Goal: Check status: Check status

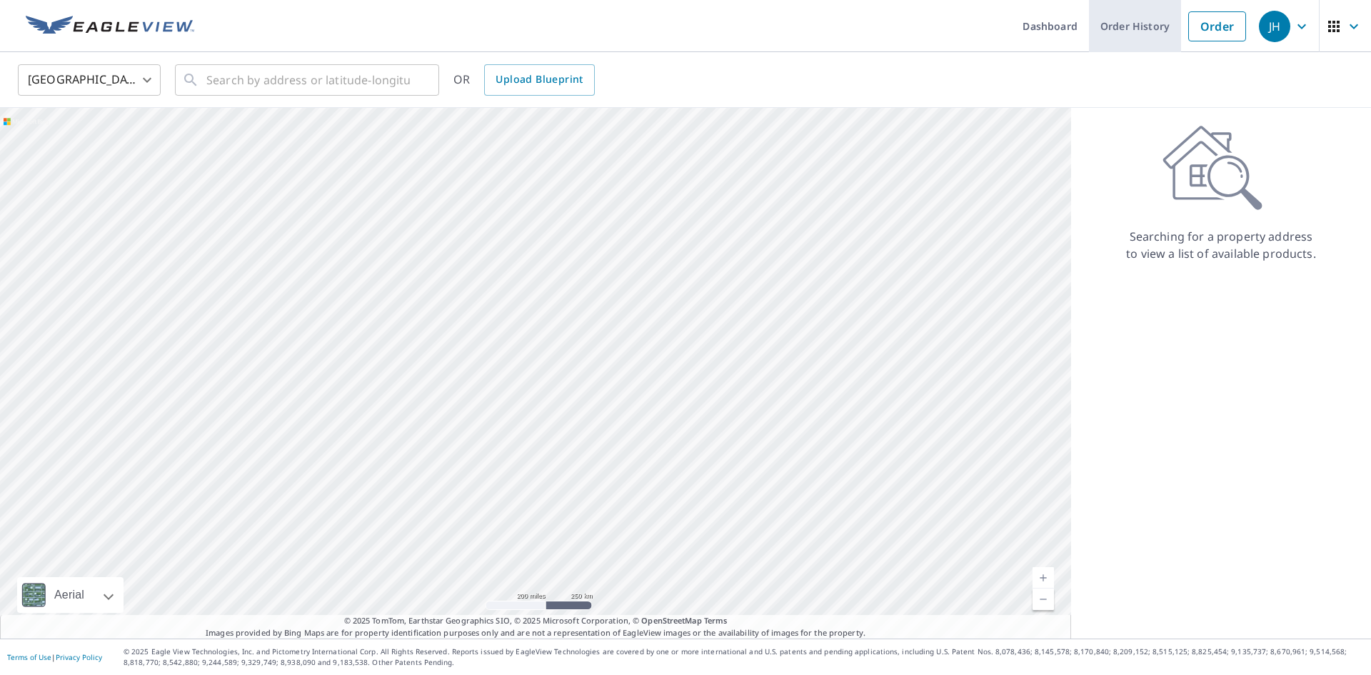
click at [1117, 8] on link "Order History" at bounding box center [1135, 26] width 92 height 52
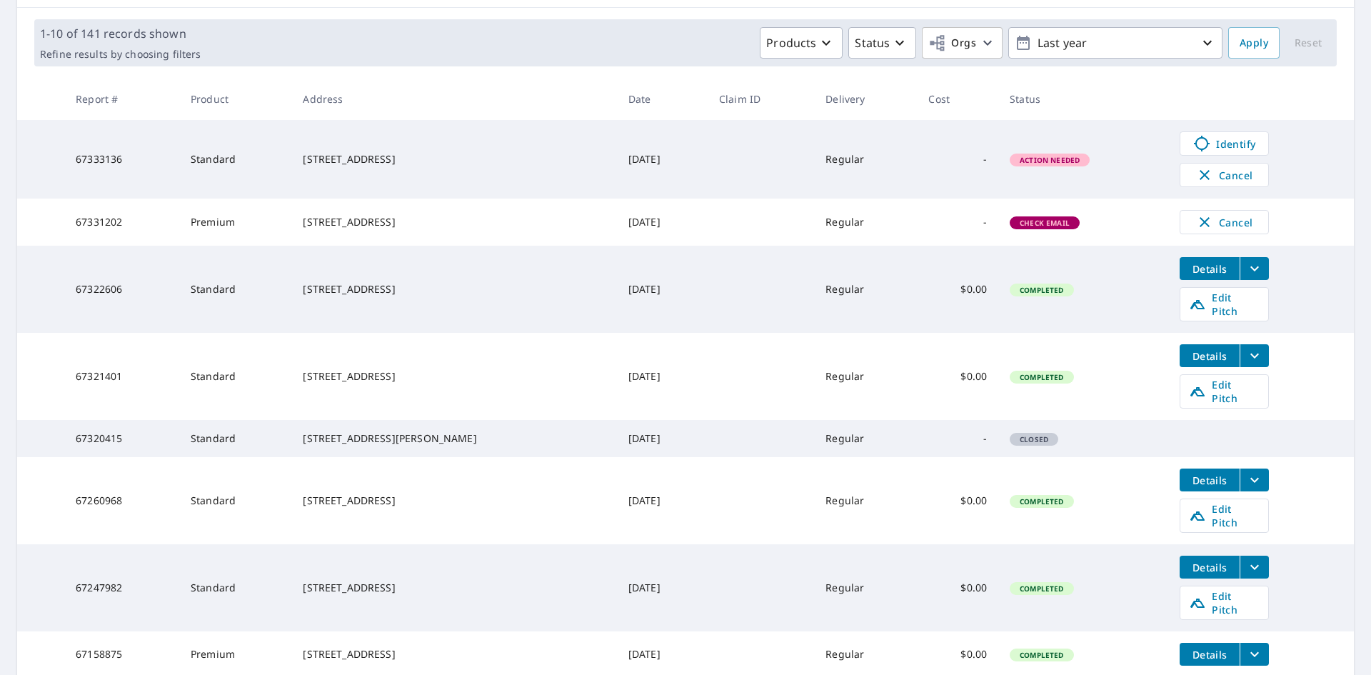
scroll to position [188, 0]
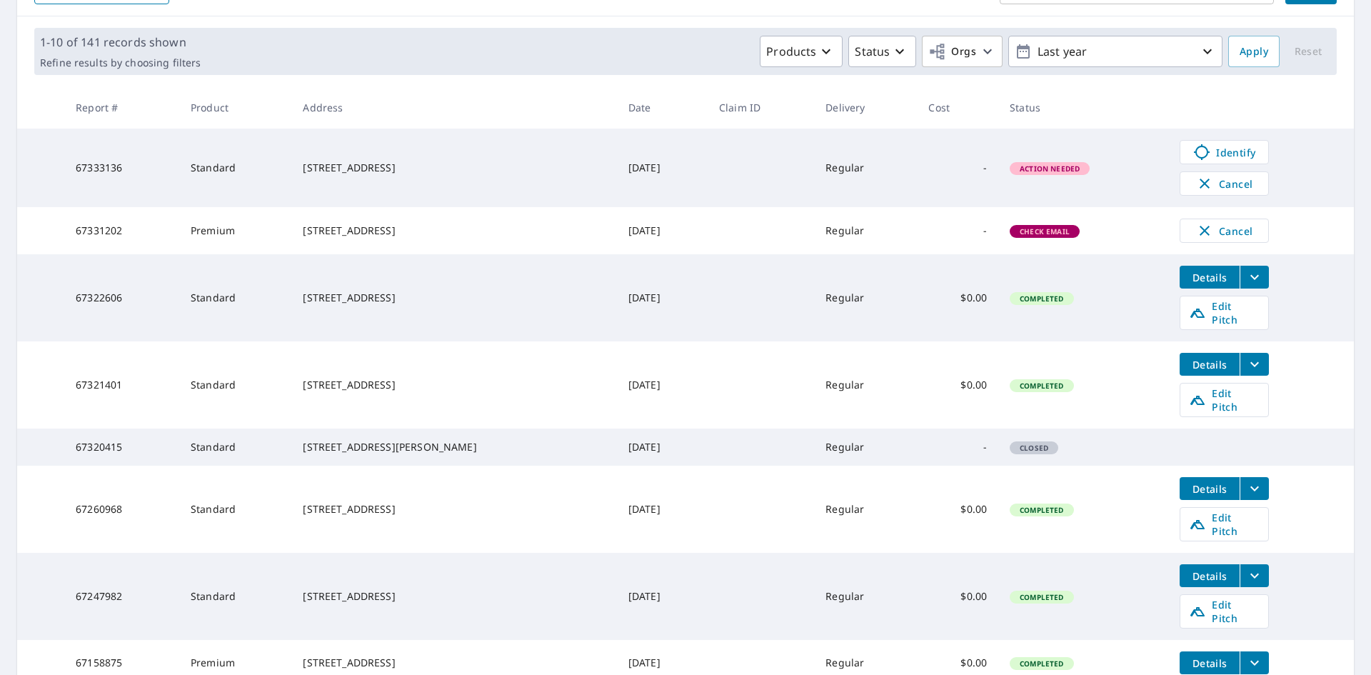
click at [1029, 443] on span "Closed" at bounding box center [1034, 448] width 46 height 10
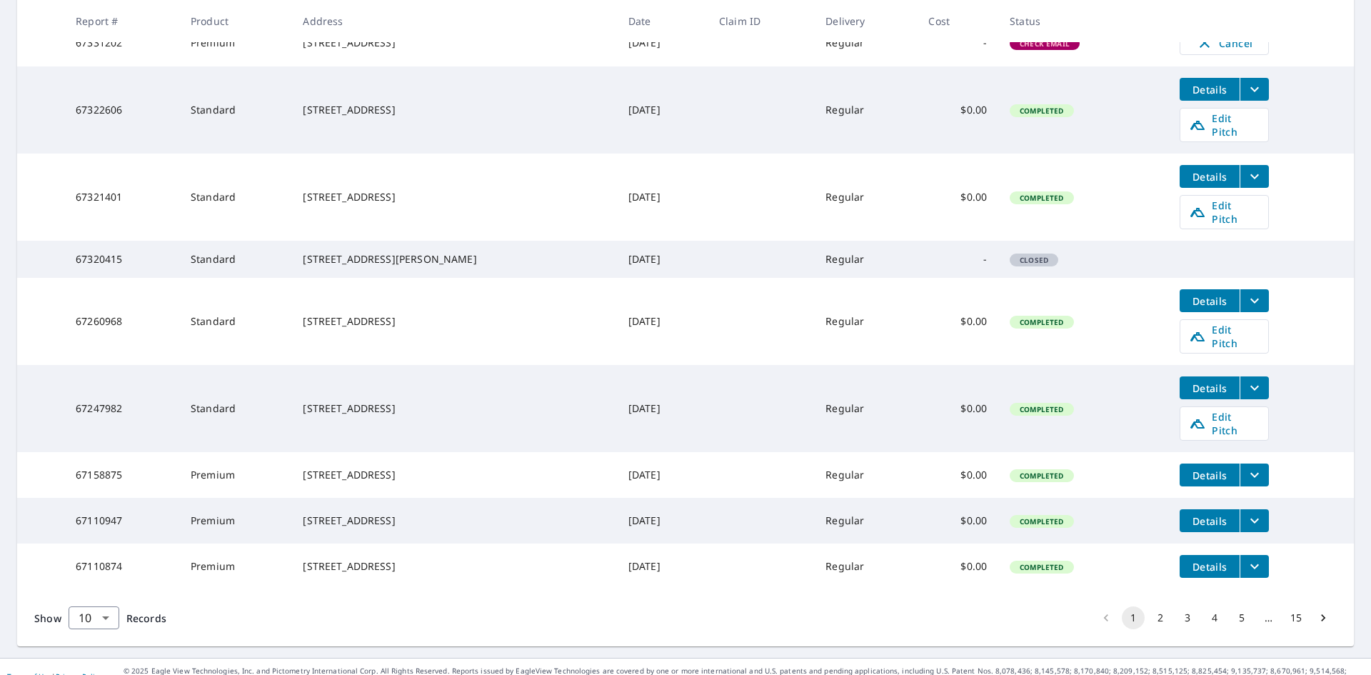
scroll to position [0, 0]
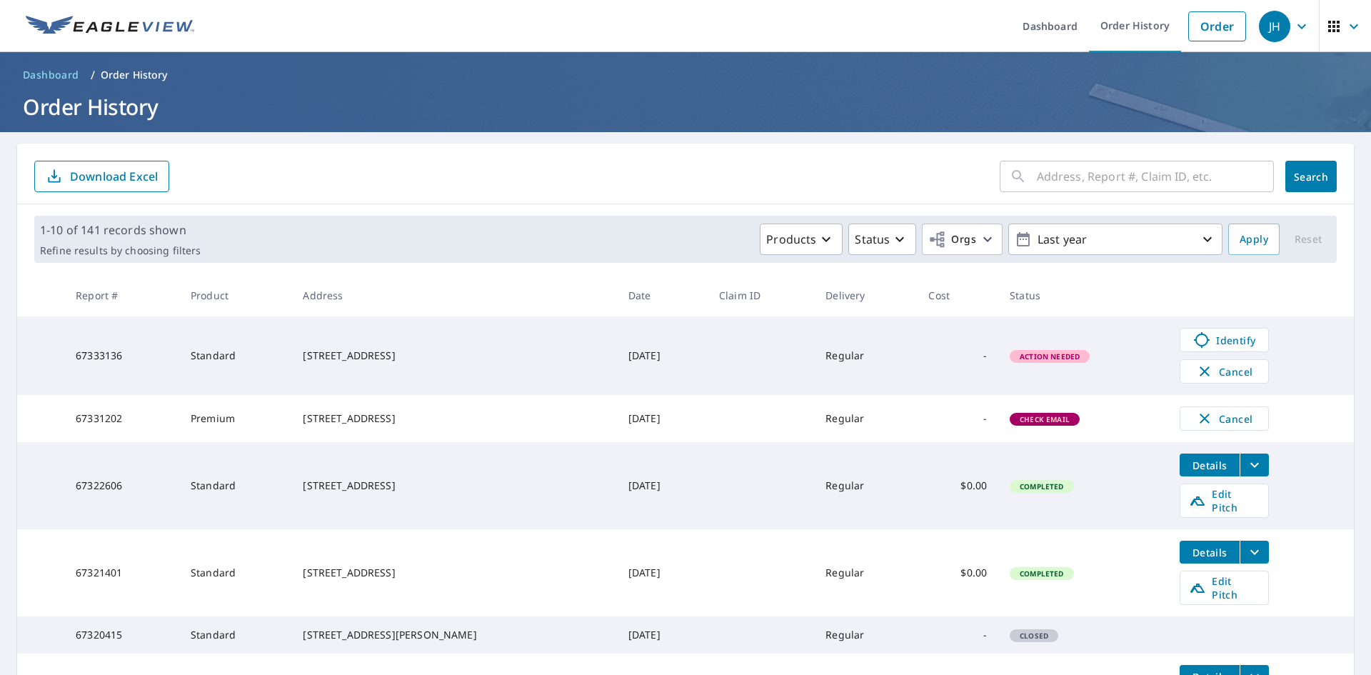
click at [1074, 177] on input "text" at bounding box center [1155, 176] width 237 height 40
type input "4965"
click button "Search" at bounding box center [1310, 176] width 51 height 31
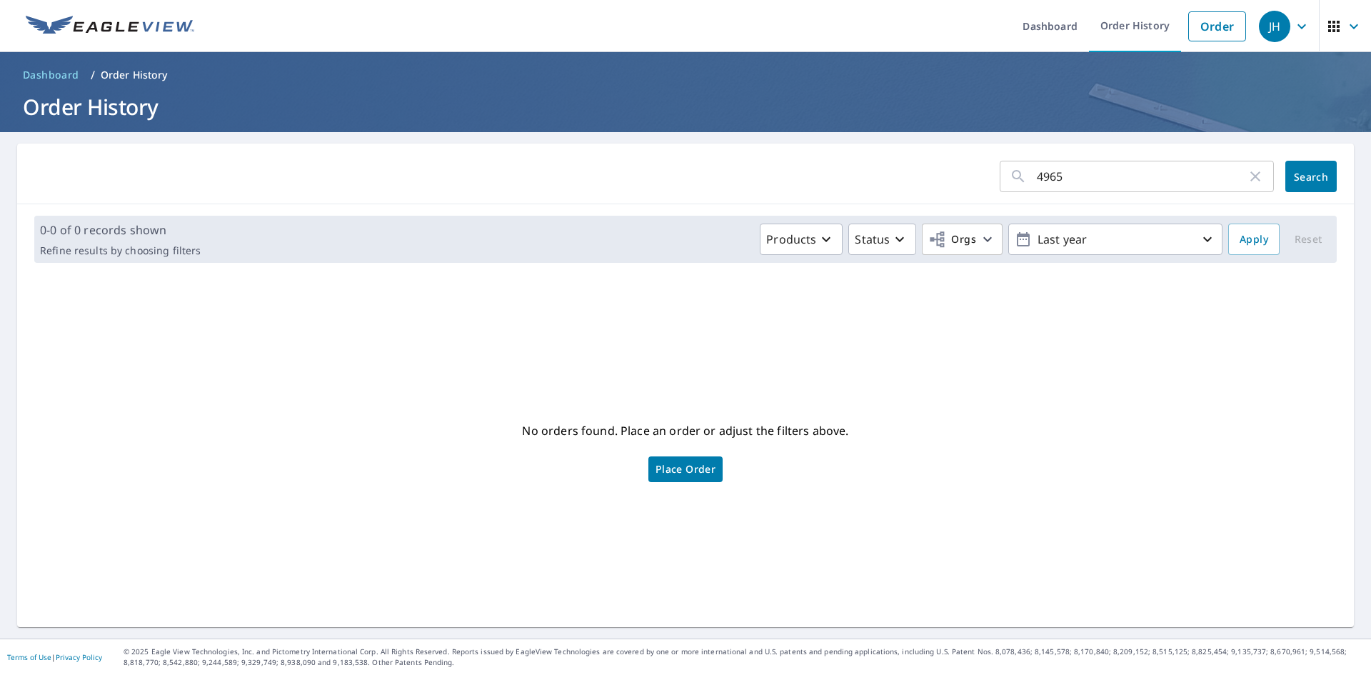
click at [1097, 177] on input "4965" at bounding box center [1142, 176] width 210 height 40
type input "4965 FM 1978"
click button "Search" at bounding box center [1310, 176] width 51 height 31
click at [1258, 176] on icon "button" at bounding box center [1255, 176] width 17 height 17
click at [866, 183] on form "​ Search" at bounding box center [685, 176] width 1302 height 31
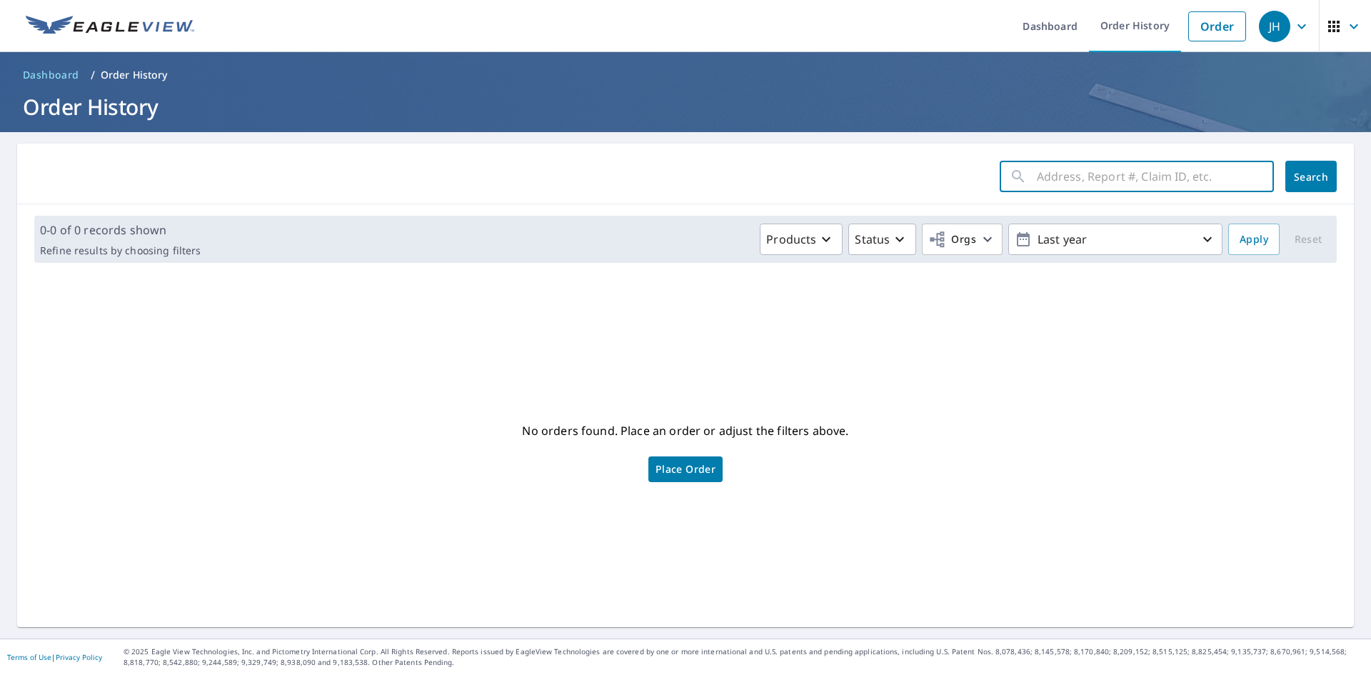
click at [1070, 179] on input "text" at bounding box center [1155, 176] width 237 height 40
type input "[PERSON_NAME]"
click button "Search" at bounding box center [1310, 176] width 51 height 31
click at [1257, 175] on icon "button" at bounding box center [1255, 176] width 17 height 17
click at [900, 186] on form "​ Search" at bounding box center [685, 176] width 1302 height 31
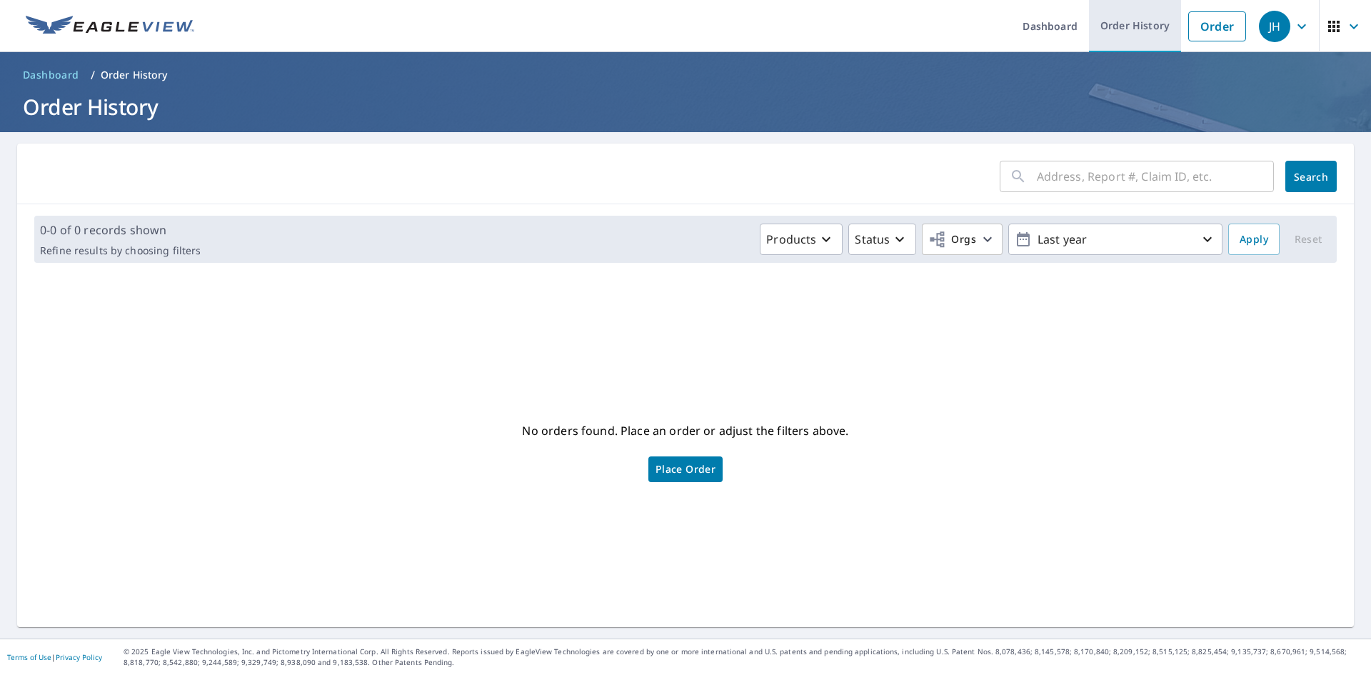
click at [1154, 21] on link "Order History" at bounding box center [1135, 26] width 92 height 52
click at [1147, 29] on link "Order History" at bounding box center [1135, 26] width 92 height 52
click at [1110, 34] on link "Order History" at bounding box center [1135, 26] width 92 height 52
click at [1035, 31] on link "Dashboard" at bounding box center [1050, 26] width 78 height 52
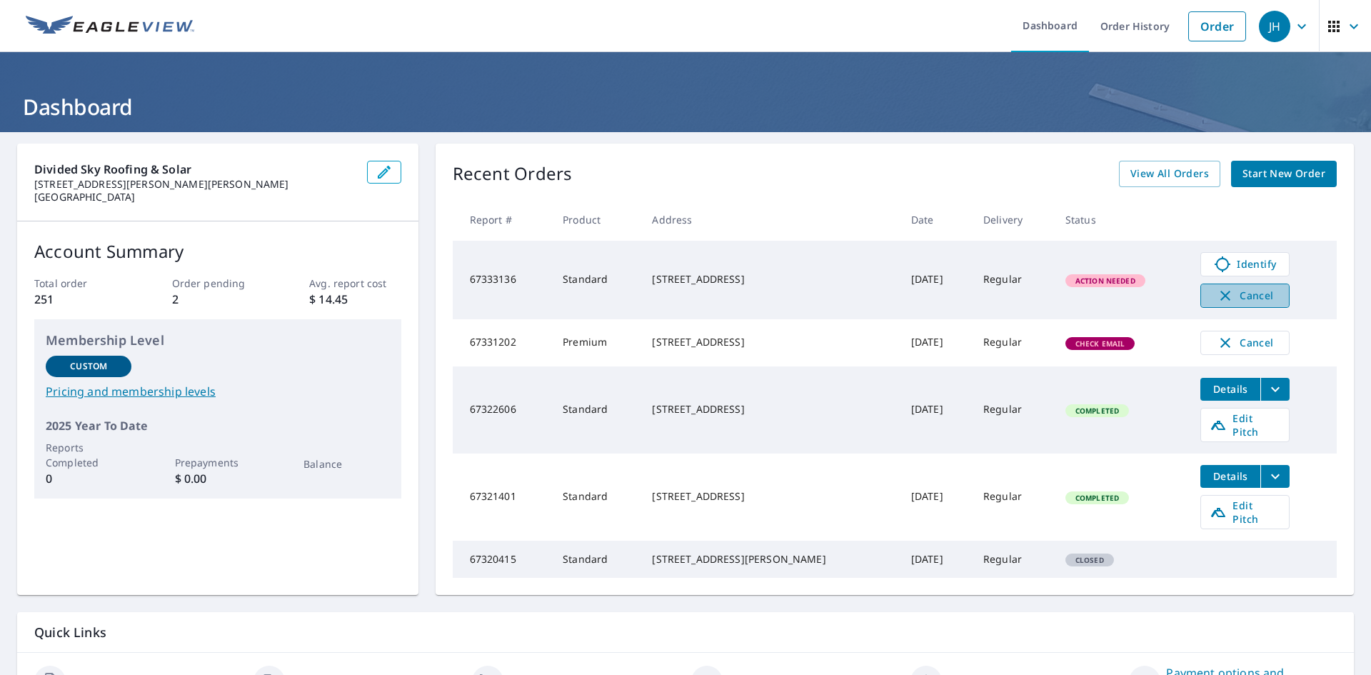
click at [1215, 300] on span "Cancel" at bounding box center [1244, 295] width 59 height 17
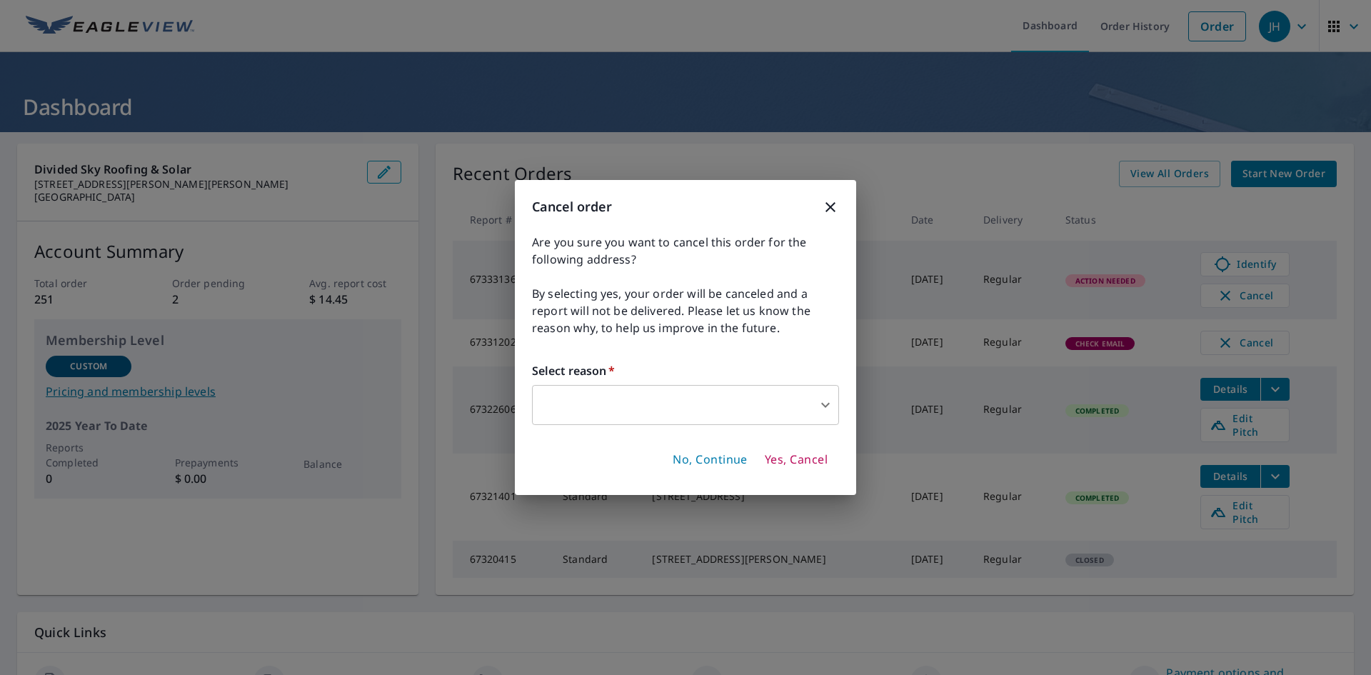
click at [786, 405] on body "JH JH Dashboard Order History Order JH Dashboard Divided Sky Roofing & Solar [S…" at bounding box center [685, 337] width 1371 height 675
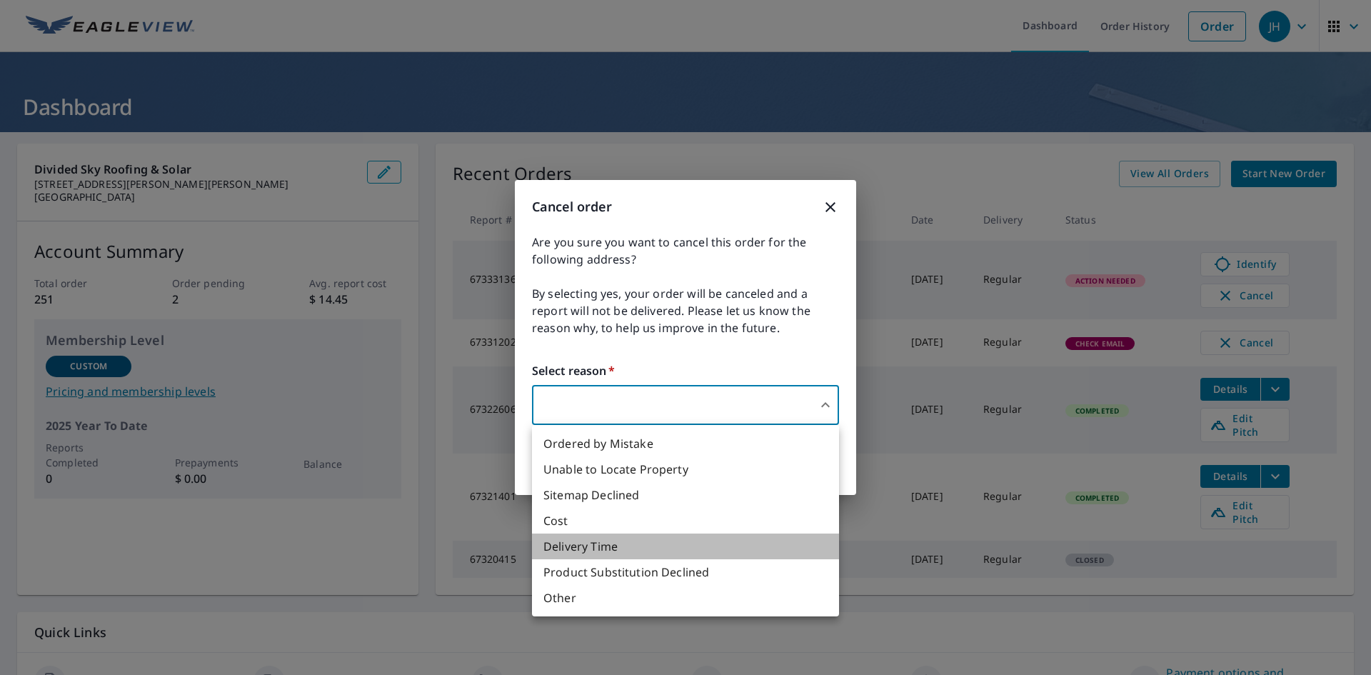
click at [693, 551] on li "Delivery Time" at bounding box center [685, 546] width 307 height 26
type input "34"
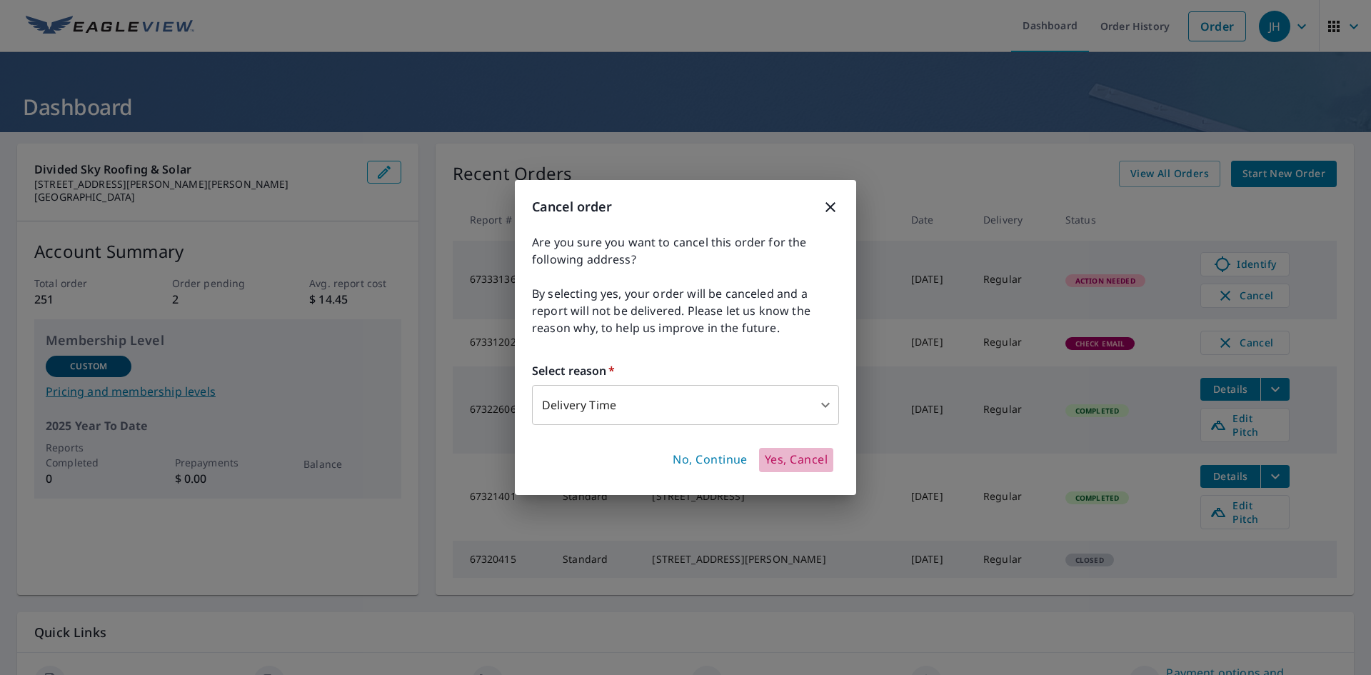
click at [775, 461] on span "Yes, Cancel" at bounding box center [796, 460] width 63 height 16
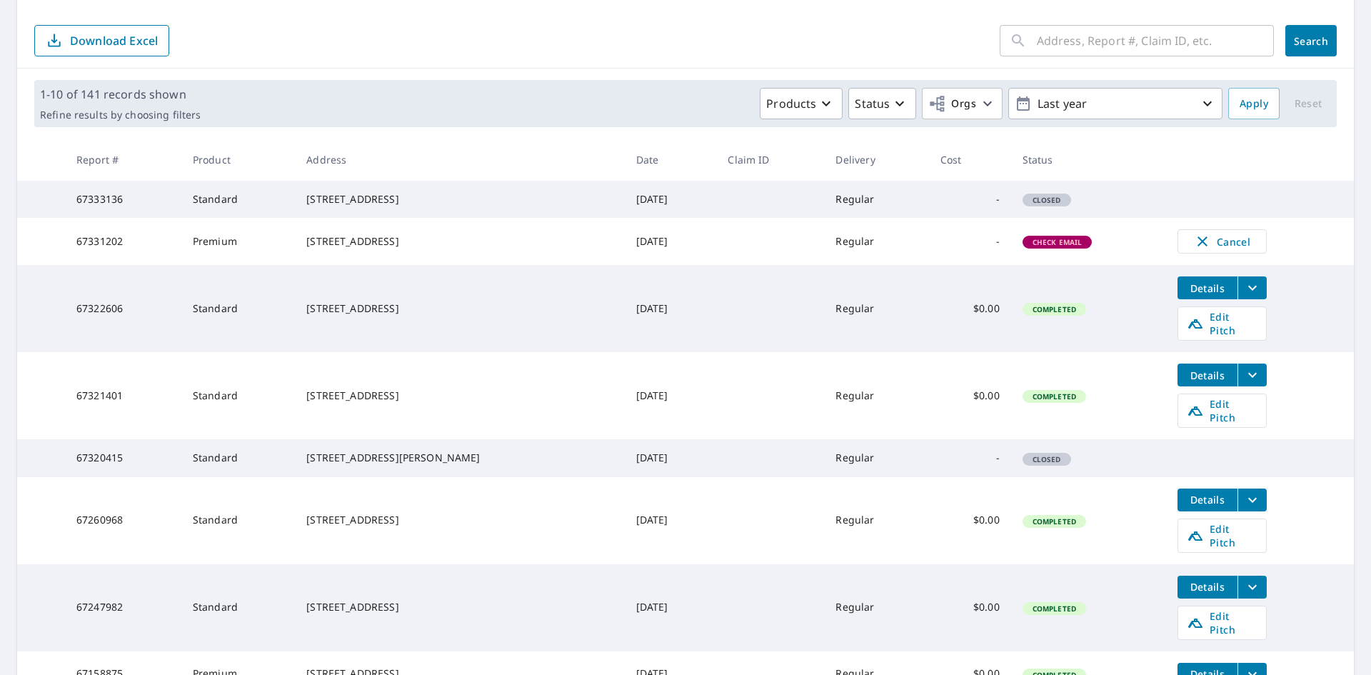
scroll to position [243, 0]
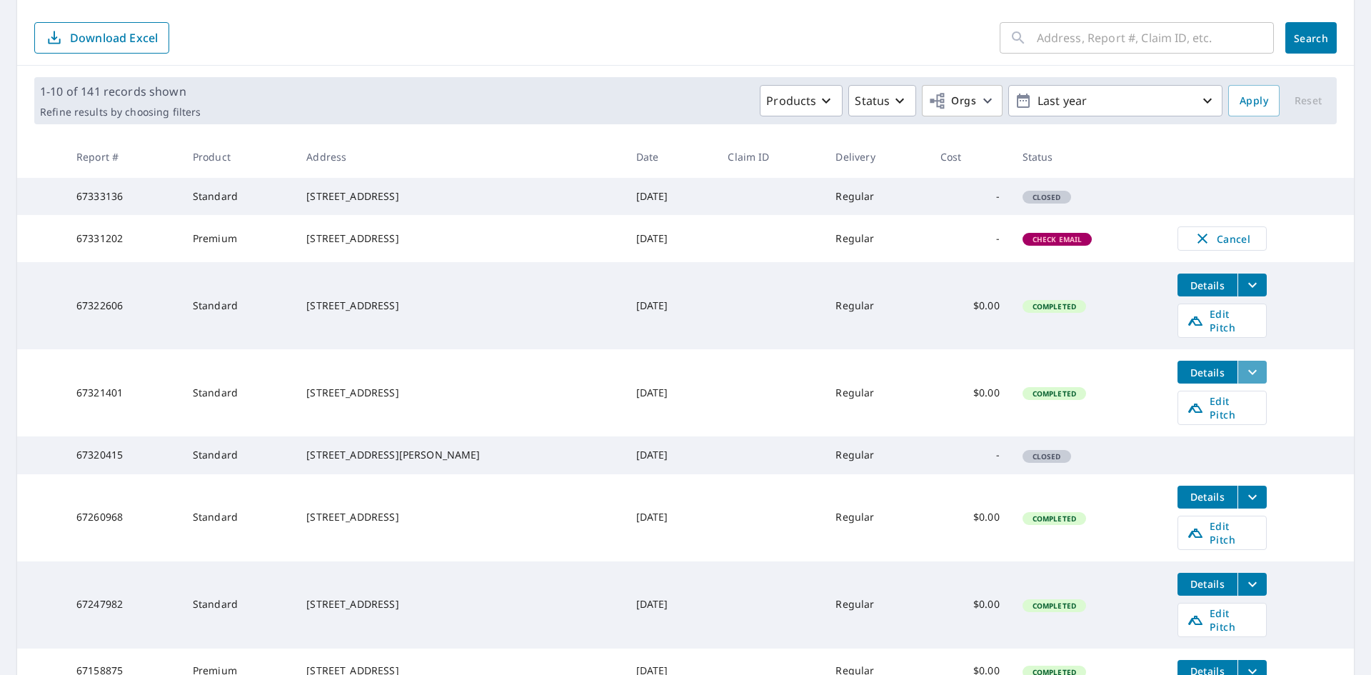
click at [1249, 381] on icon "filesDropdownBtn-67321401" at bounding box center [1252, 371] width 17 height 17
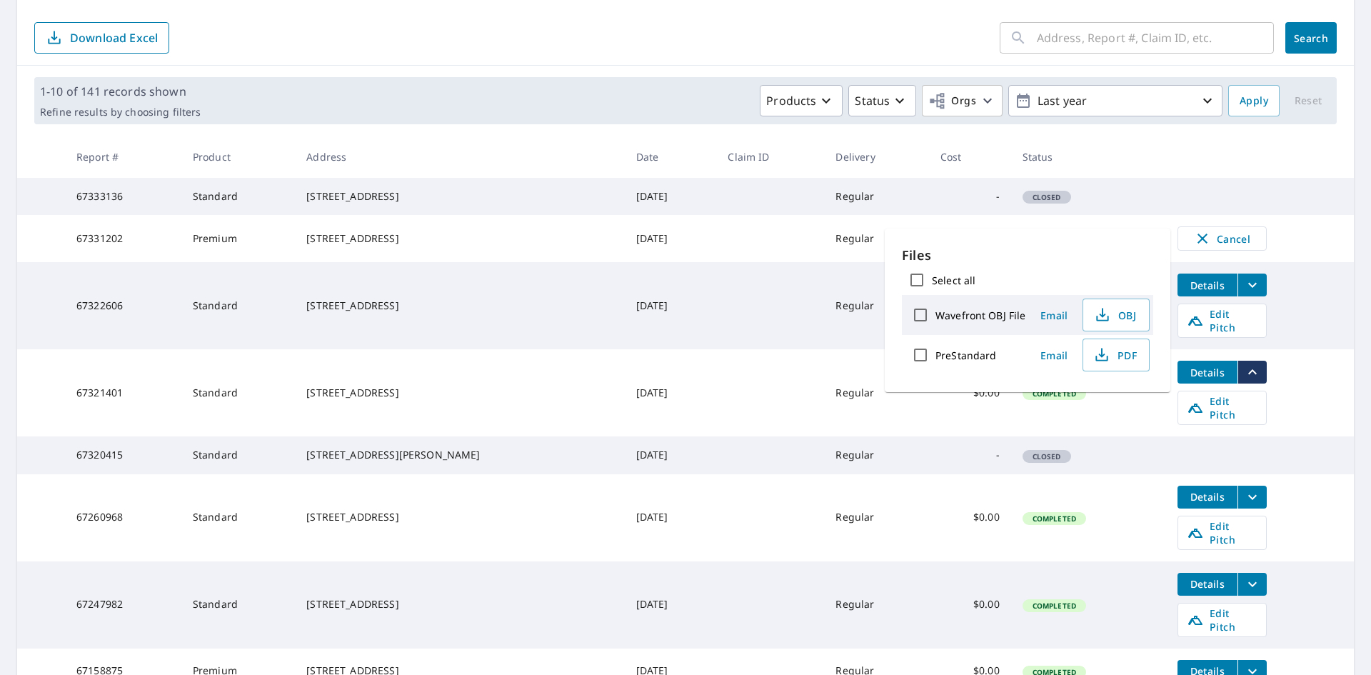
click at [1324, 380] on td "Details Edit Pitch" at bounding box center [1260, 392] width 188 height 87
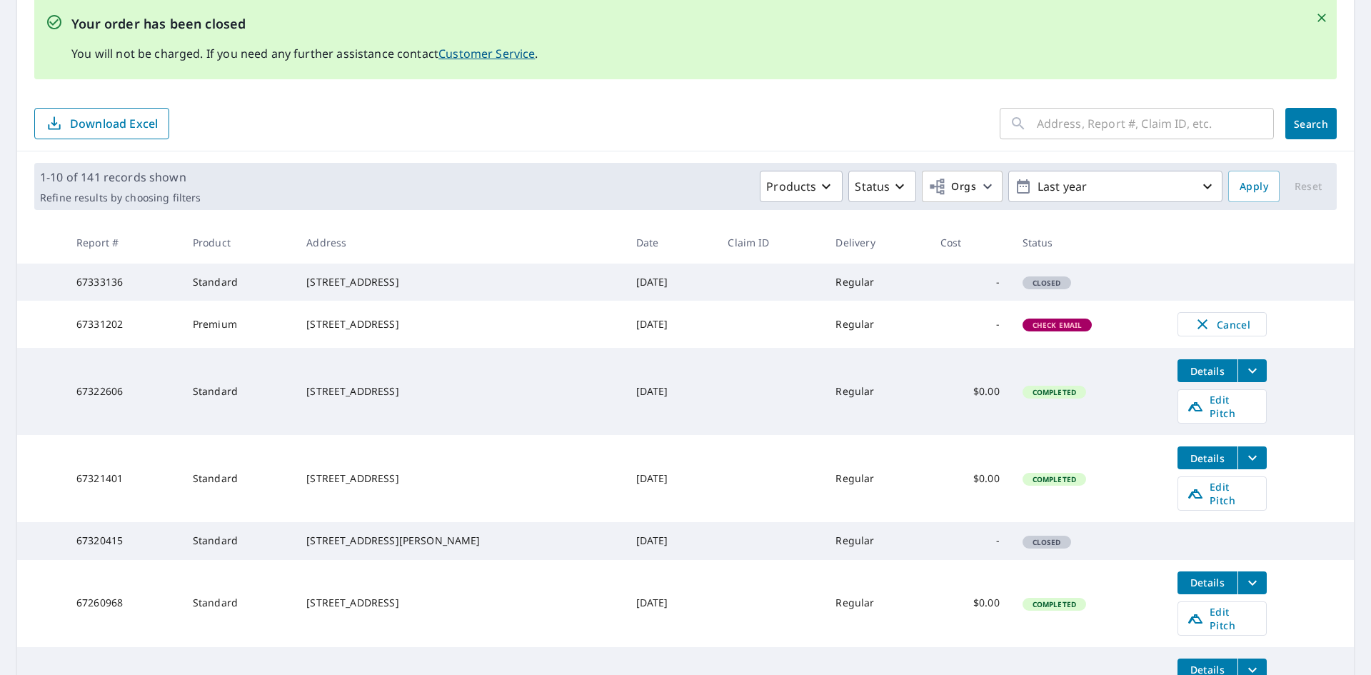
scroll to position [150, 0]
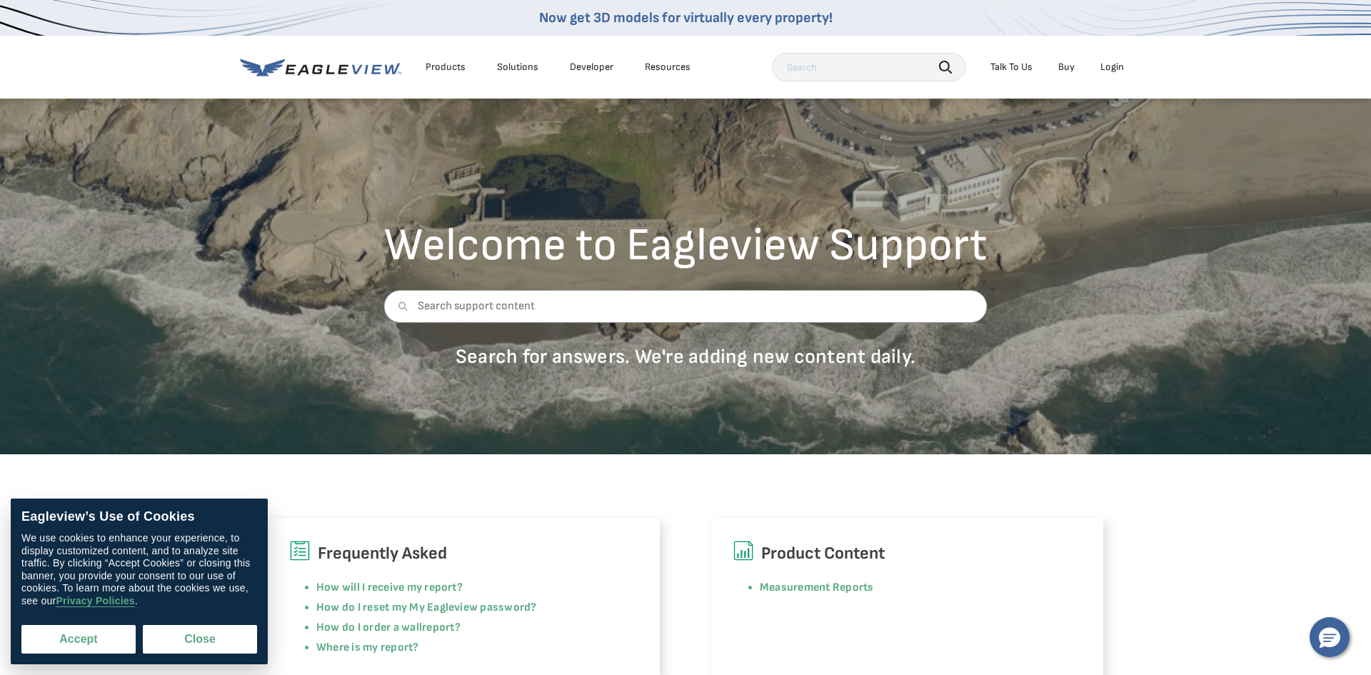
click at [109, 646] on button "Accept" at bounding box center [78, 639] width 114 height 29
checkbox input "true"
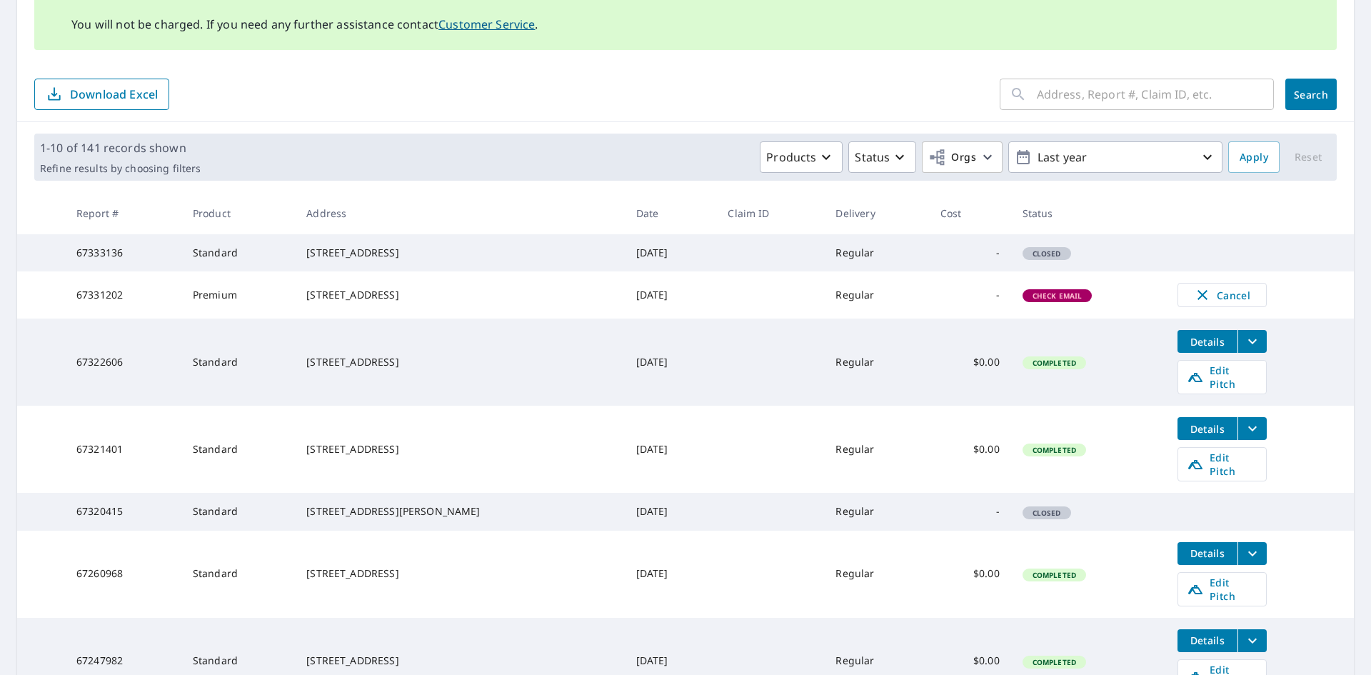
scroll to position [201, 0]
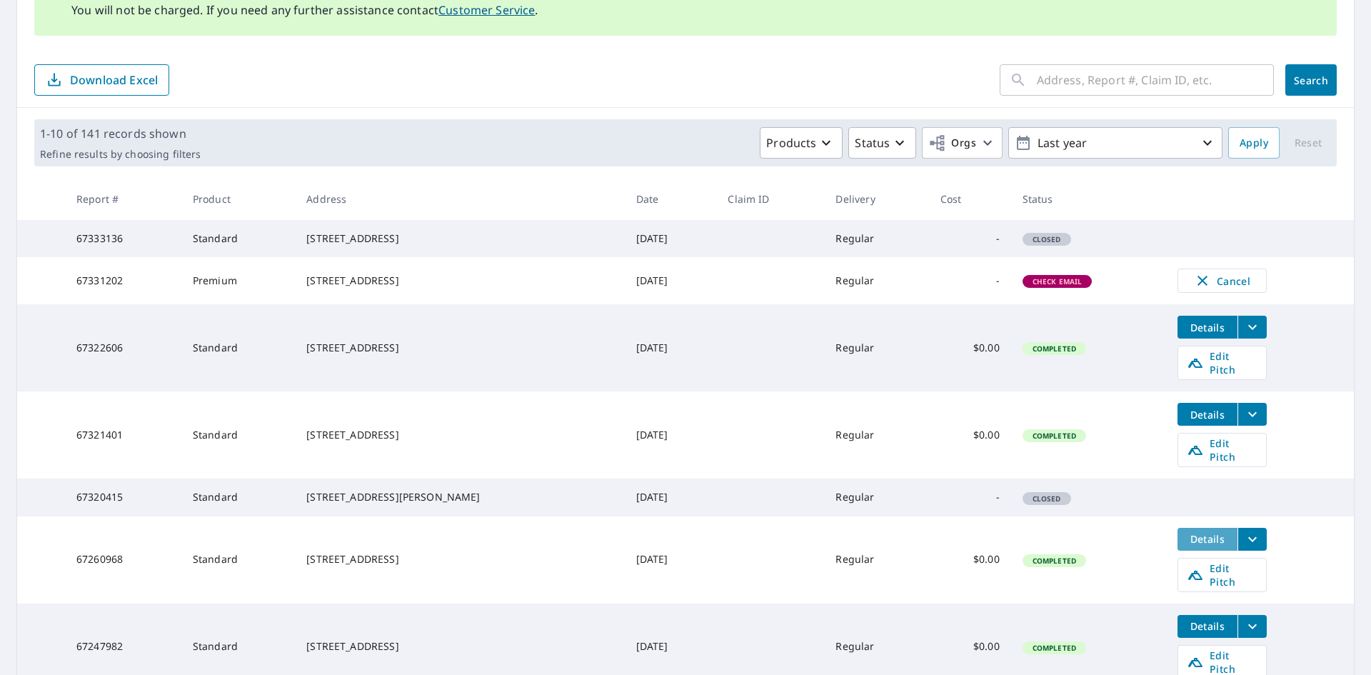
click at [1206, 545] on span "Details" at bounding box center [1207, 539] width 43 height 14
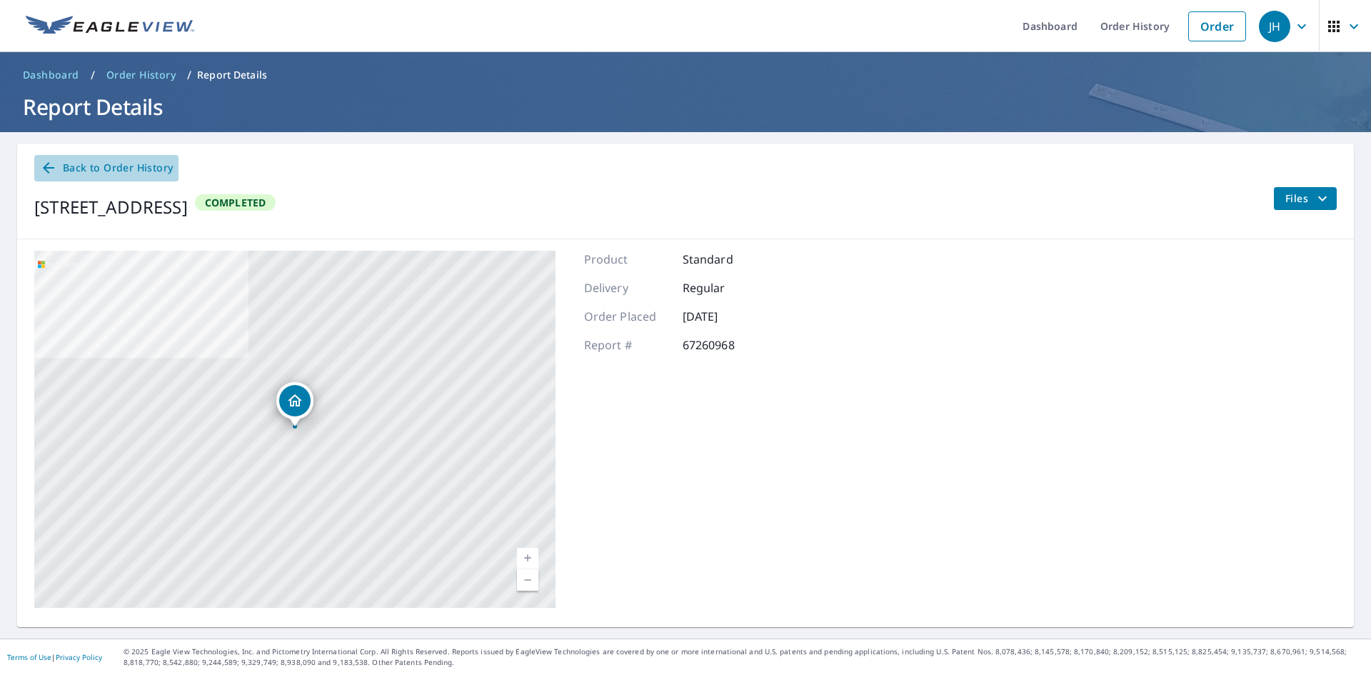
click at [144, 161] on span "Back to Order History" at bounding box center [106, 168] width 133 height 18
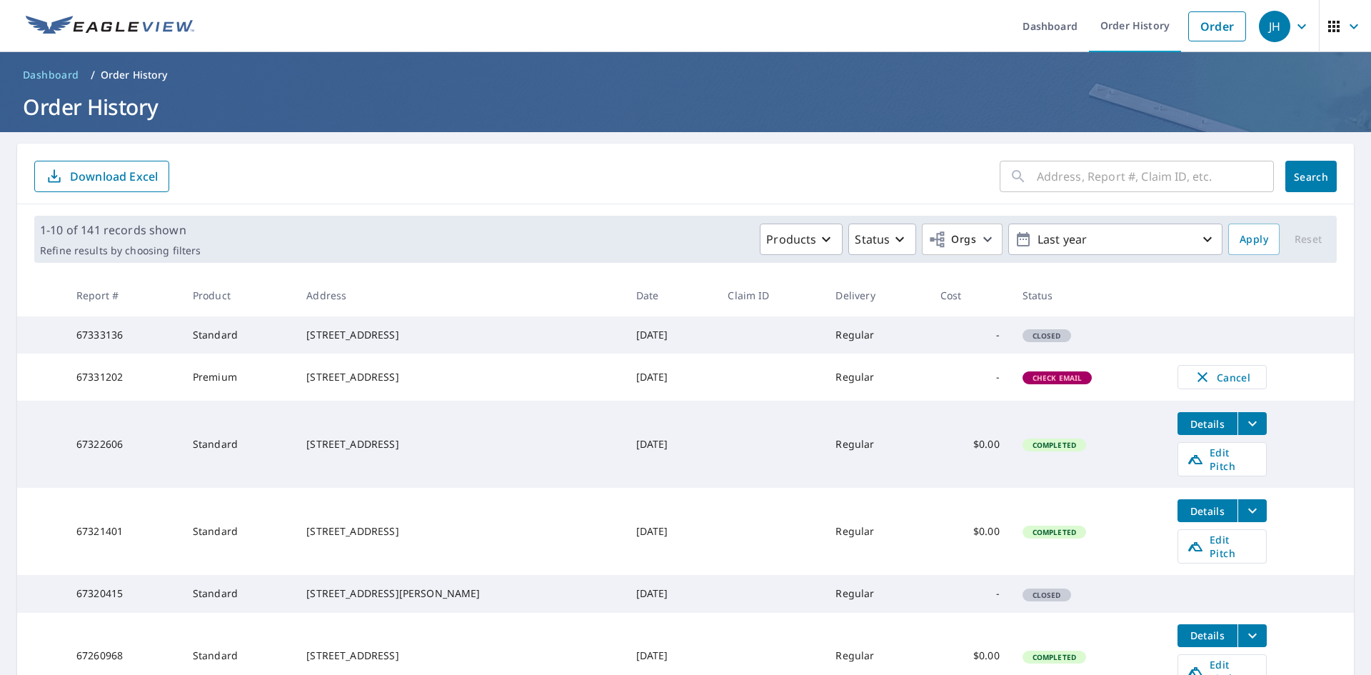
drag, startPoint x: 313, startPoint y: 335, endPoint x: 445, endPoint y: 356, distance: 133.1
click at [445, 353] on td "[STREET_ADDRESS]" at bounding box center [459, 334] width 329 height 37
click at [444, 342] on div "[STREET_ADDRESS]" at bounding box center [459, 335] width 306 height 14
drag, startPoint x: 311, startPoint y: 333, endPoint x: 429, endPoint y: 359, distance: 120.7
click at [429, 353] on td "[STREET_ADDRESS]" at bounding box center [459, 334] width 329 height 37
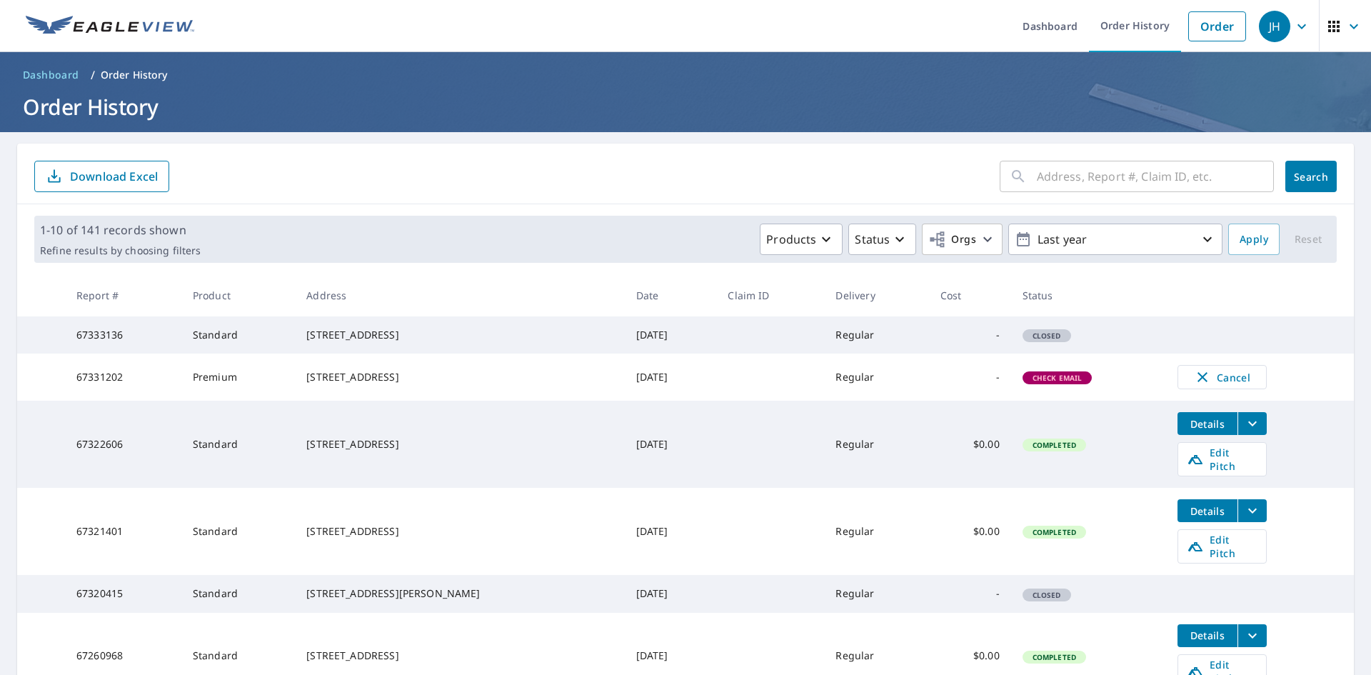
click at [518, 277] on th "Address" at bounding box center [459, 295] width 329 height 42
